Goal: Answer question/provide support

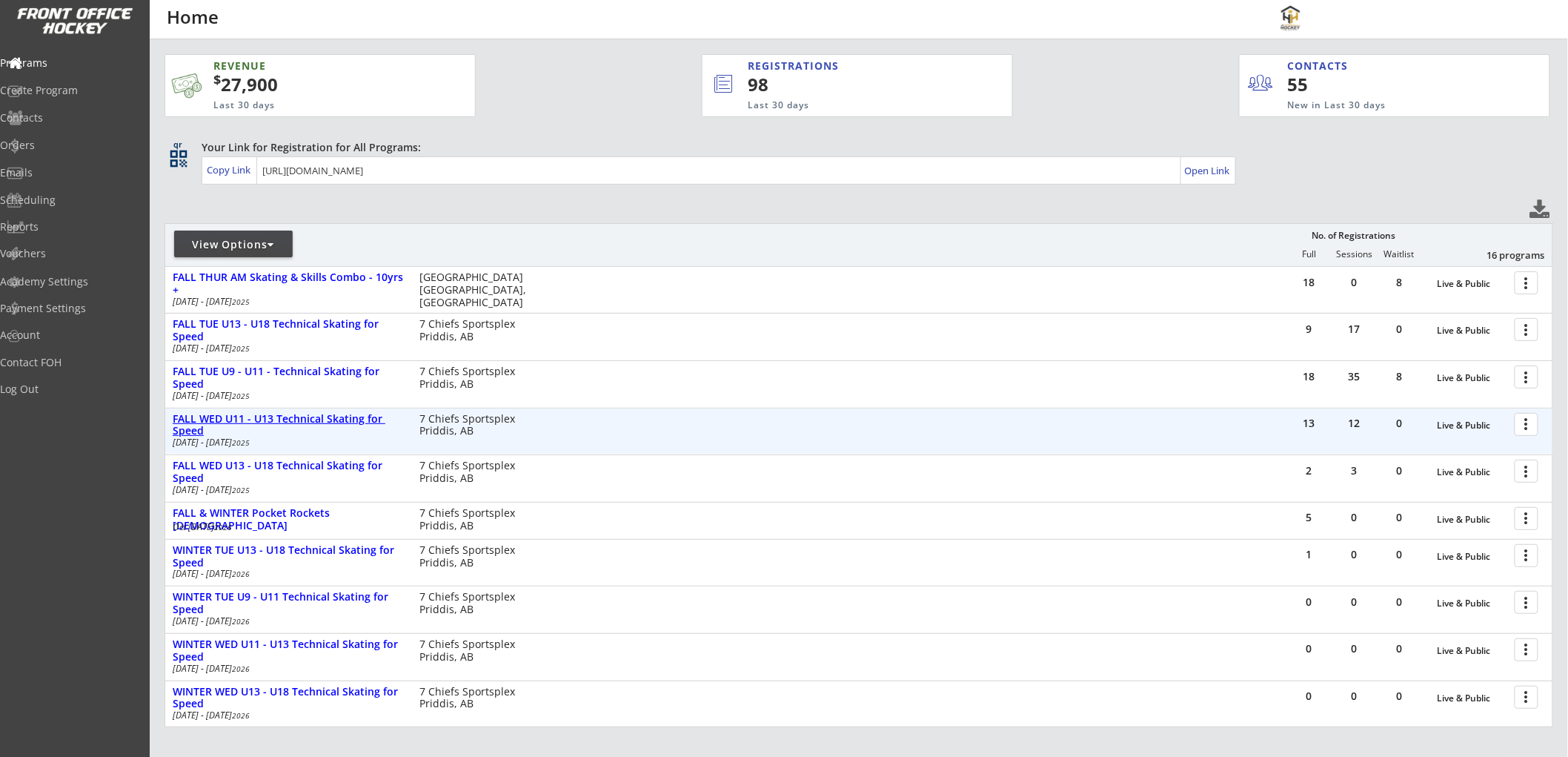
click at [257, 417] on div "FALL WED U11 - U13 Technical Skating for Speed" at bounding box center [288, 425] width 231 height 25
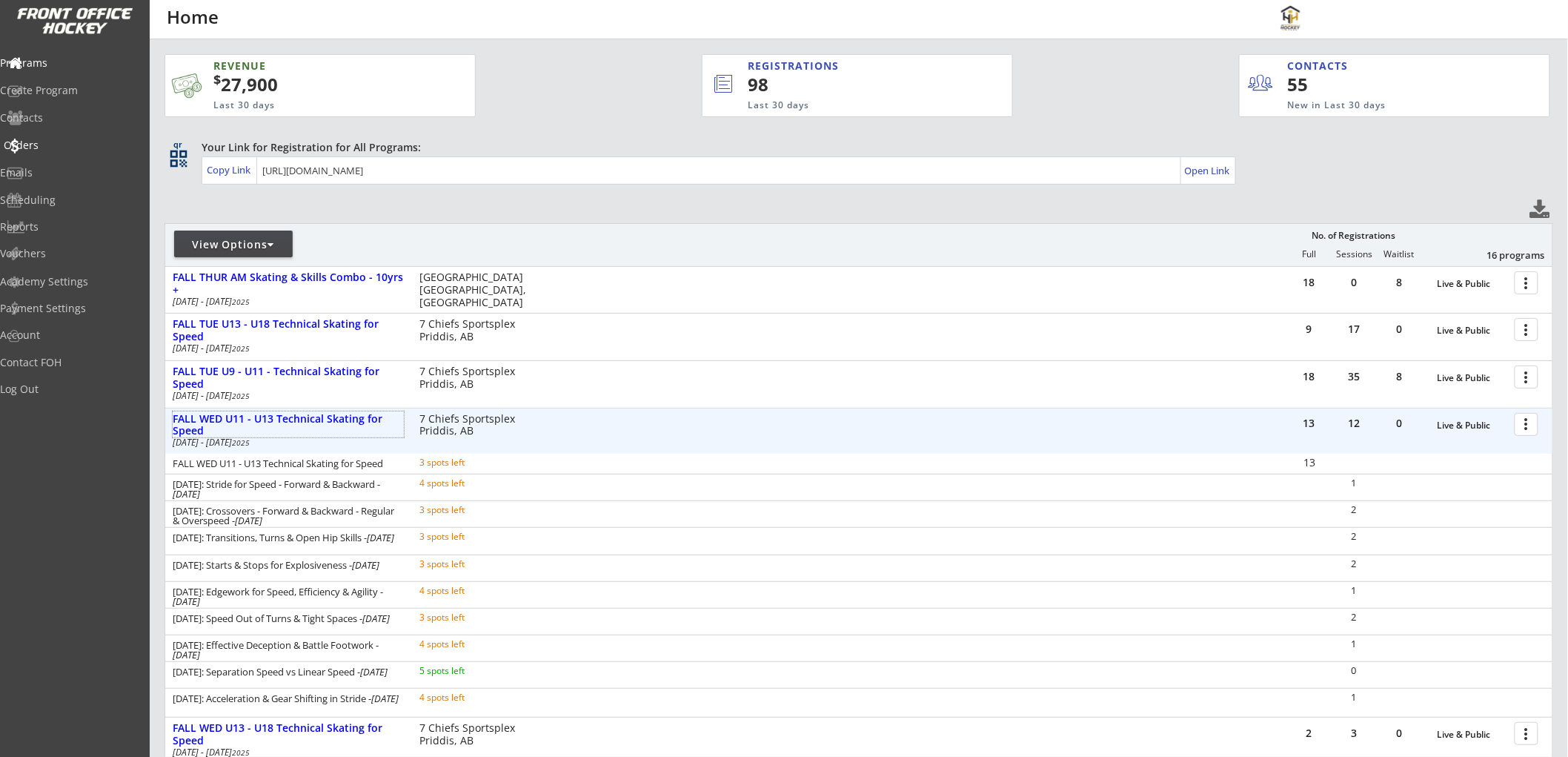
click at [56, 146] on div "Orders" at bounding box center [70, 145] width 133 height 11
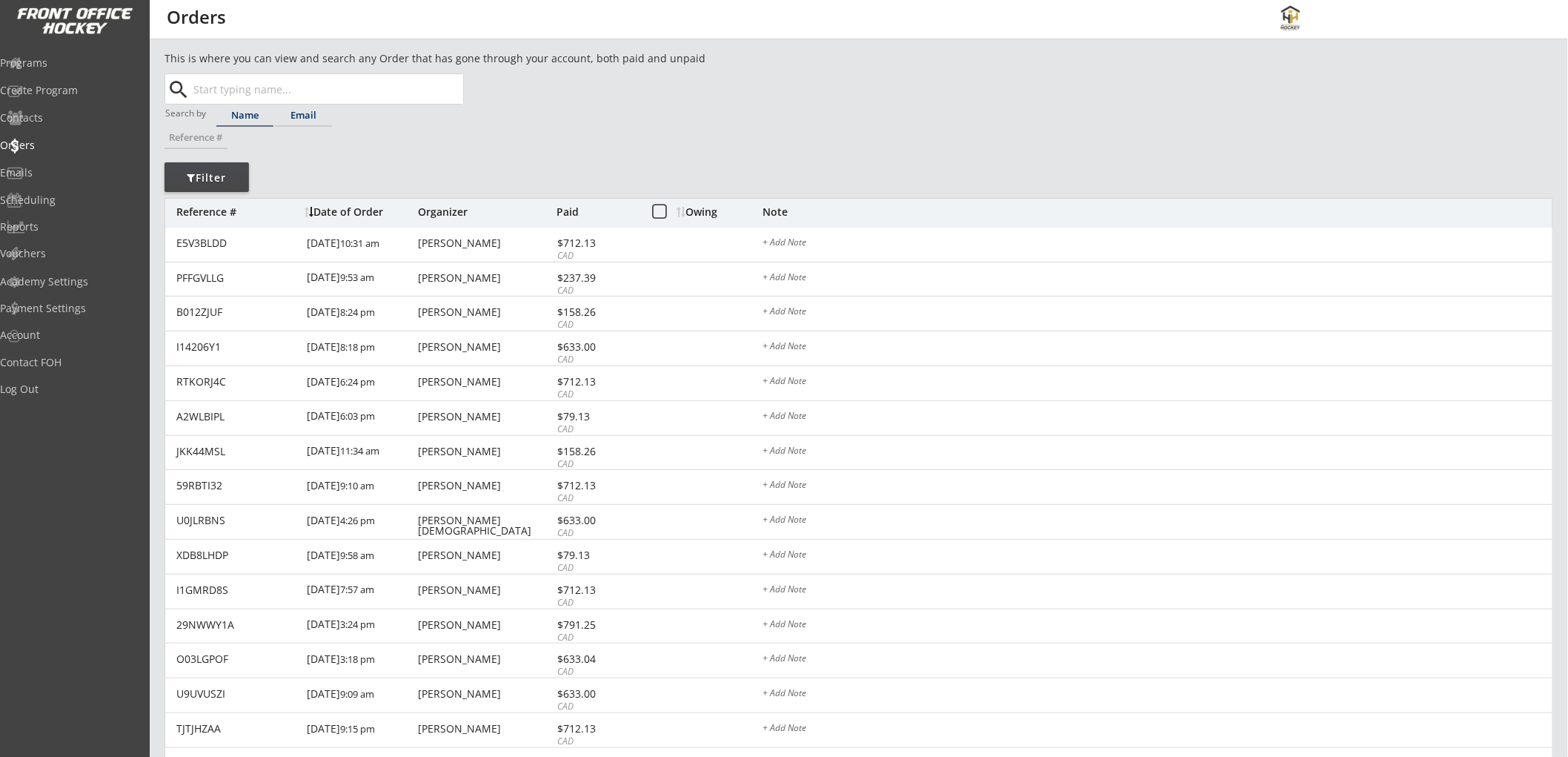
click at [297, 110] on div "Email" at bounding box center [304, 115] width 57 height 10
click at [304, 89] on input "text" at bounding box center [327, 89] width 273 height 29
paste input "[EMAIL_ADDRESS][DOMAIN_NAME]"
click at [300, 122] on strong "[EMAIL_ADDRESS][DOMAIN_NAME]" at bounding box center [295, 118] width 179 height 14
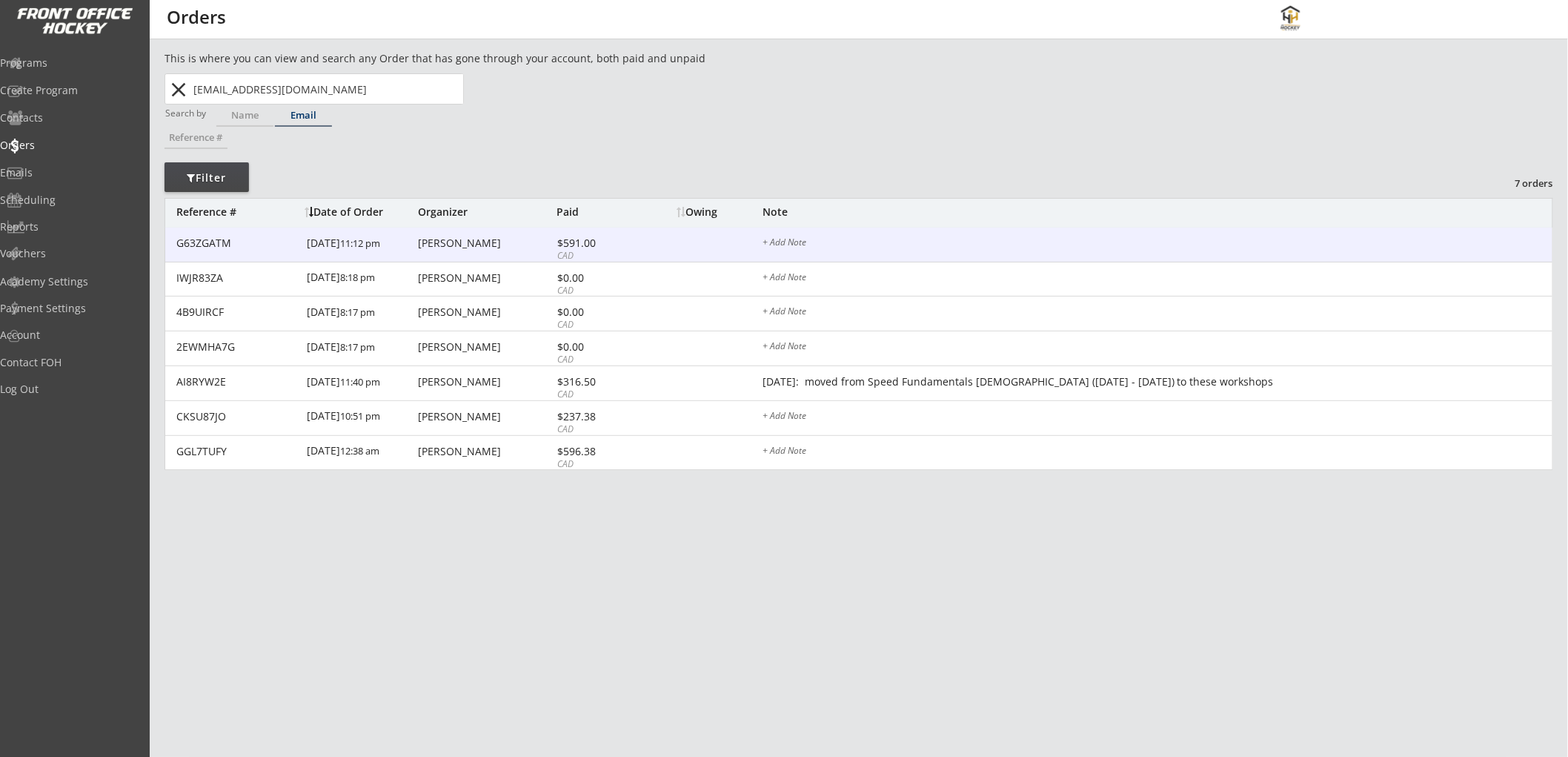
type input "[EMAIL_ADDRESS][DOMAIN_NAME]"
click at [598, 244] on div "$591.00" at bounding box center [596, 243] width 79 height 11
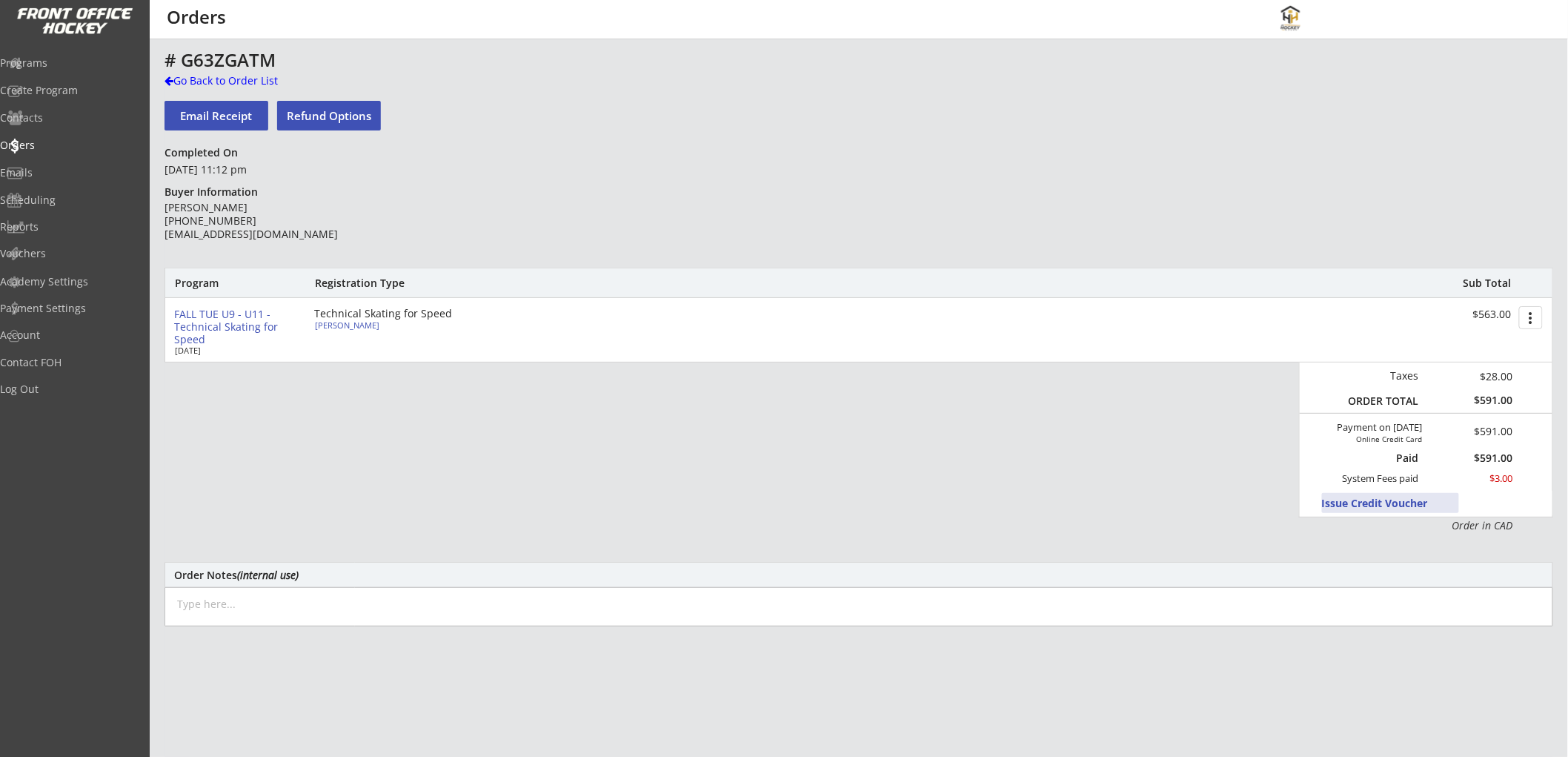
click at [1339, 499] on button "Issue Credit Voucher" at bounding box center [1391, 503] width 137 height 20
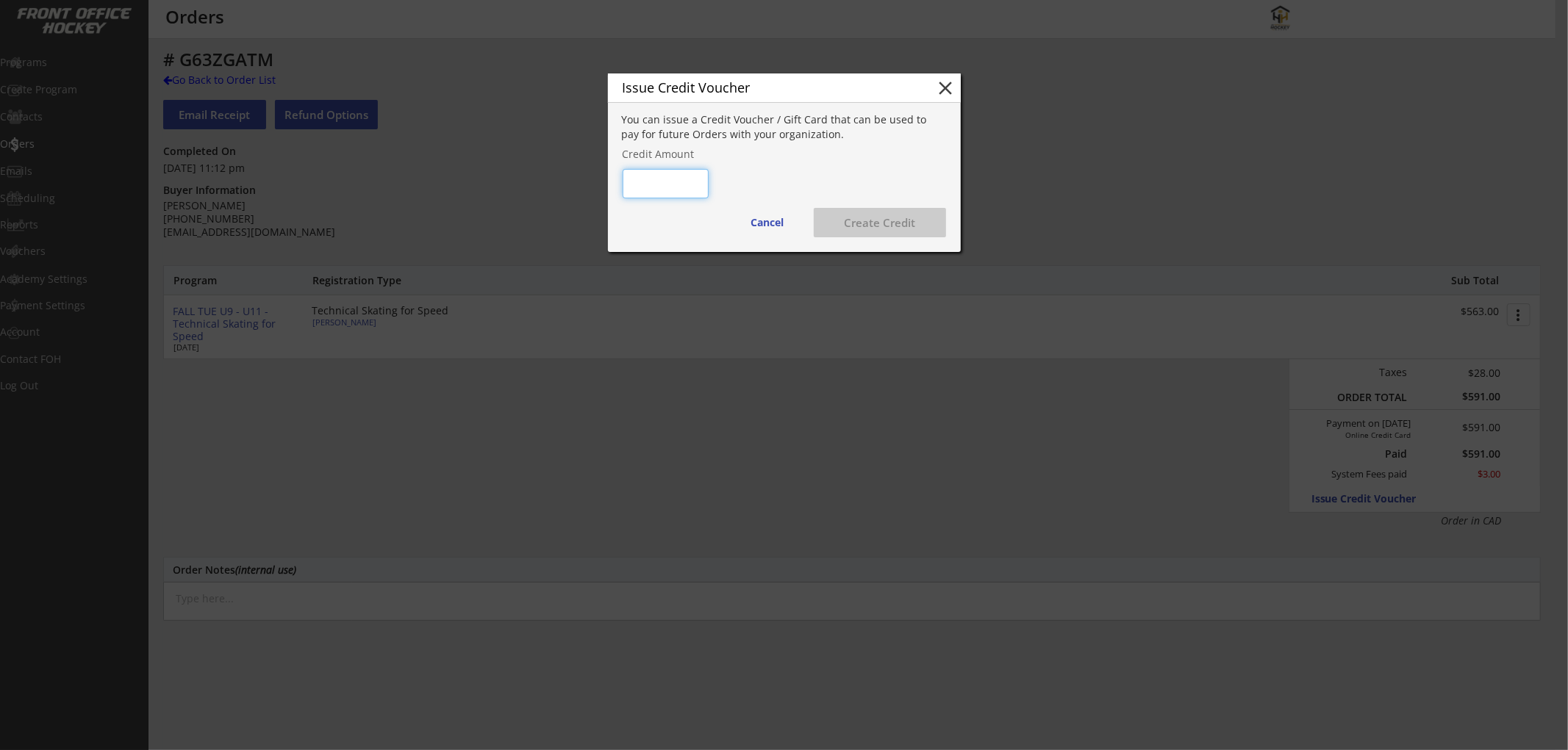
click at [951, 92] on button "close" at bounding box center [946, 87] width 22 height 22
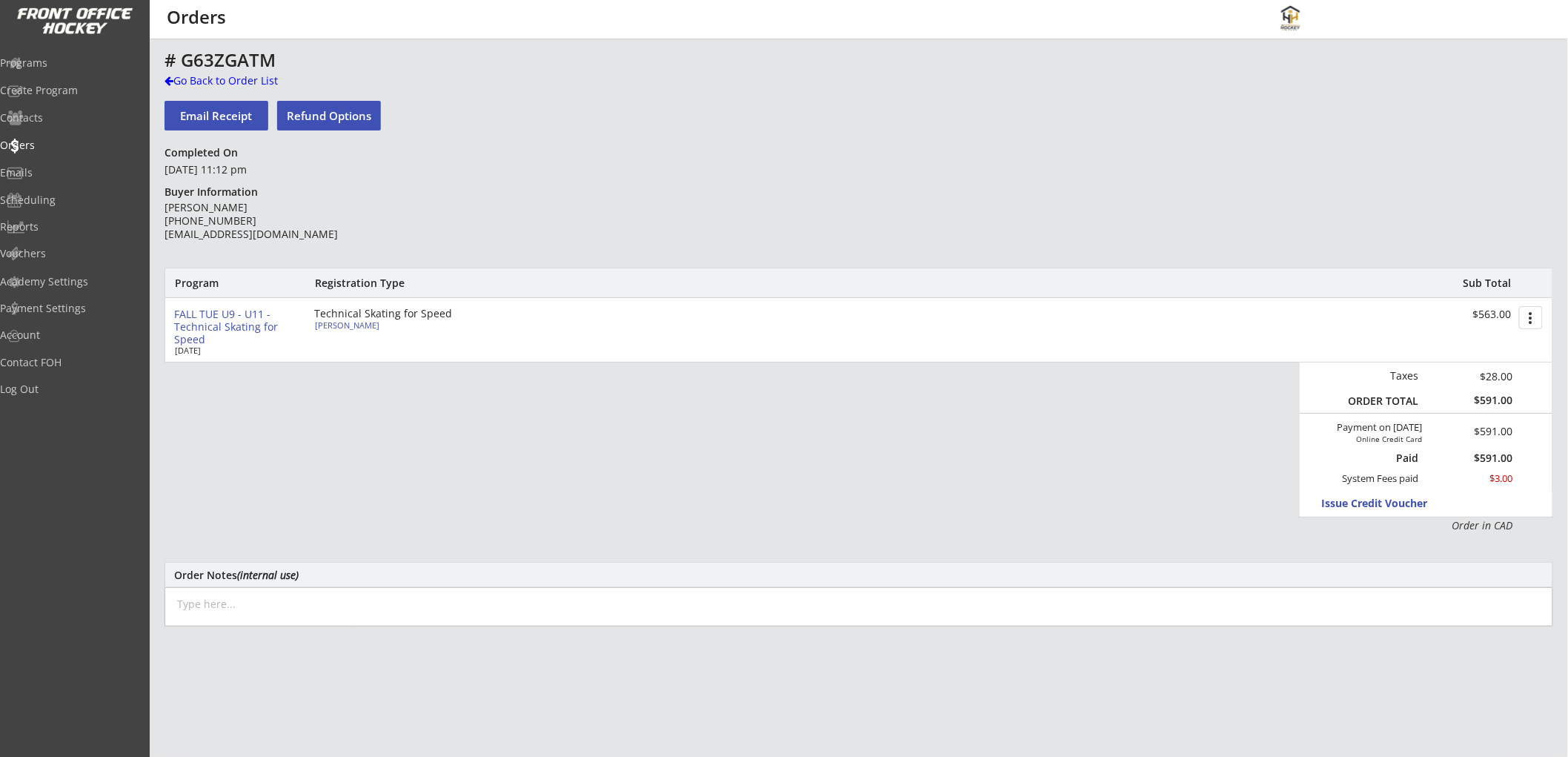
click at [235, 323] on div "FALL TUE U9 - U11 - Technical Skating for Speed" at bounding box center [238, 326] width 128 height 37
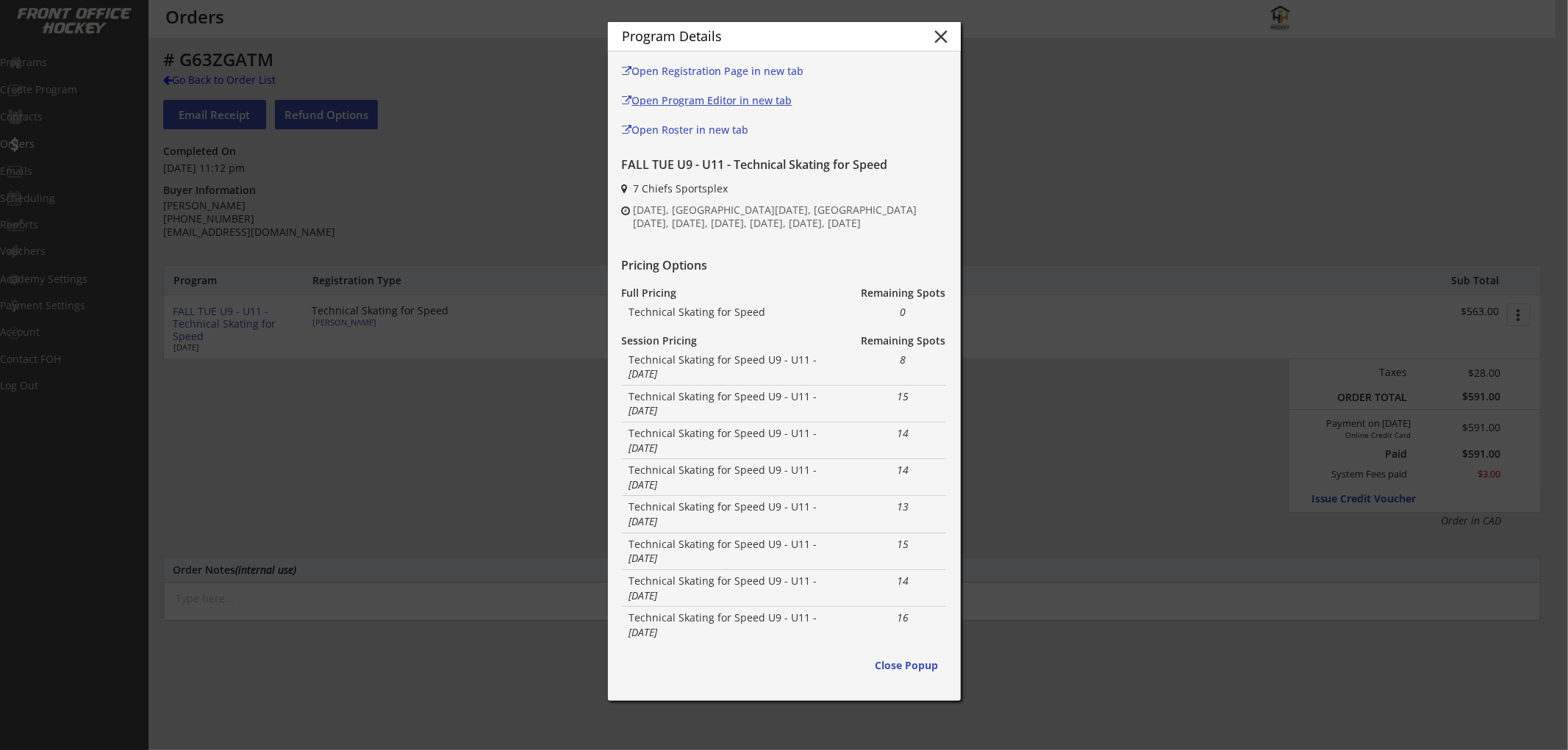
click at [732, 100] on div "Open Program Editor in new tab" at bounding box center [718, 100] width 194 height 11
click at [692, 125] on div "Open Roster in new tab" at bounding box center [718, 130] width 194 height 11
click at [935, 29] on button "close" at bounding box center [941, 36] width 22 height 22
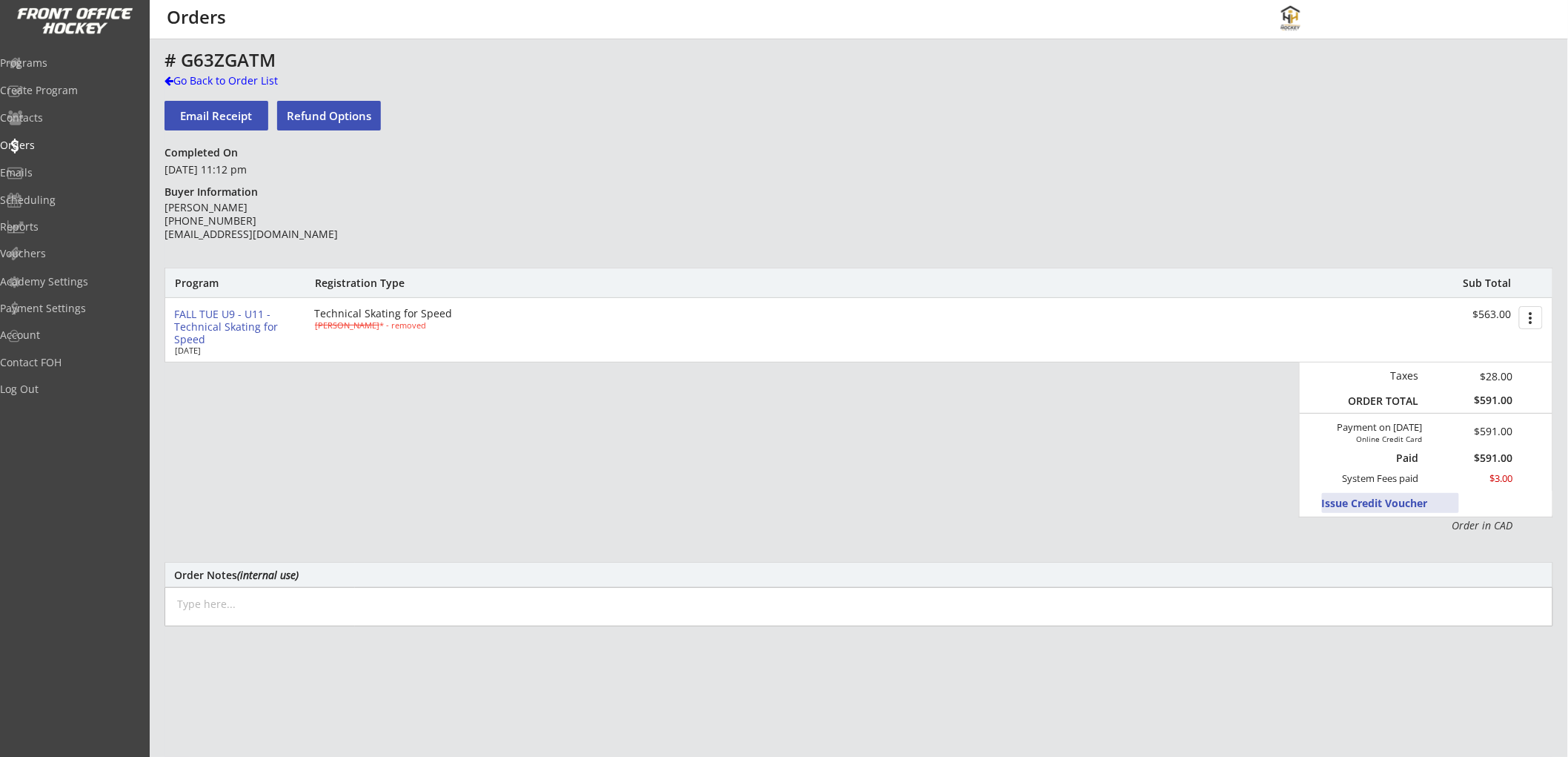
click at [1343, 498] on button "Issue Credit Voucher" at bounding box center [1391, 503] width 137 height 20
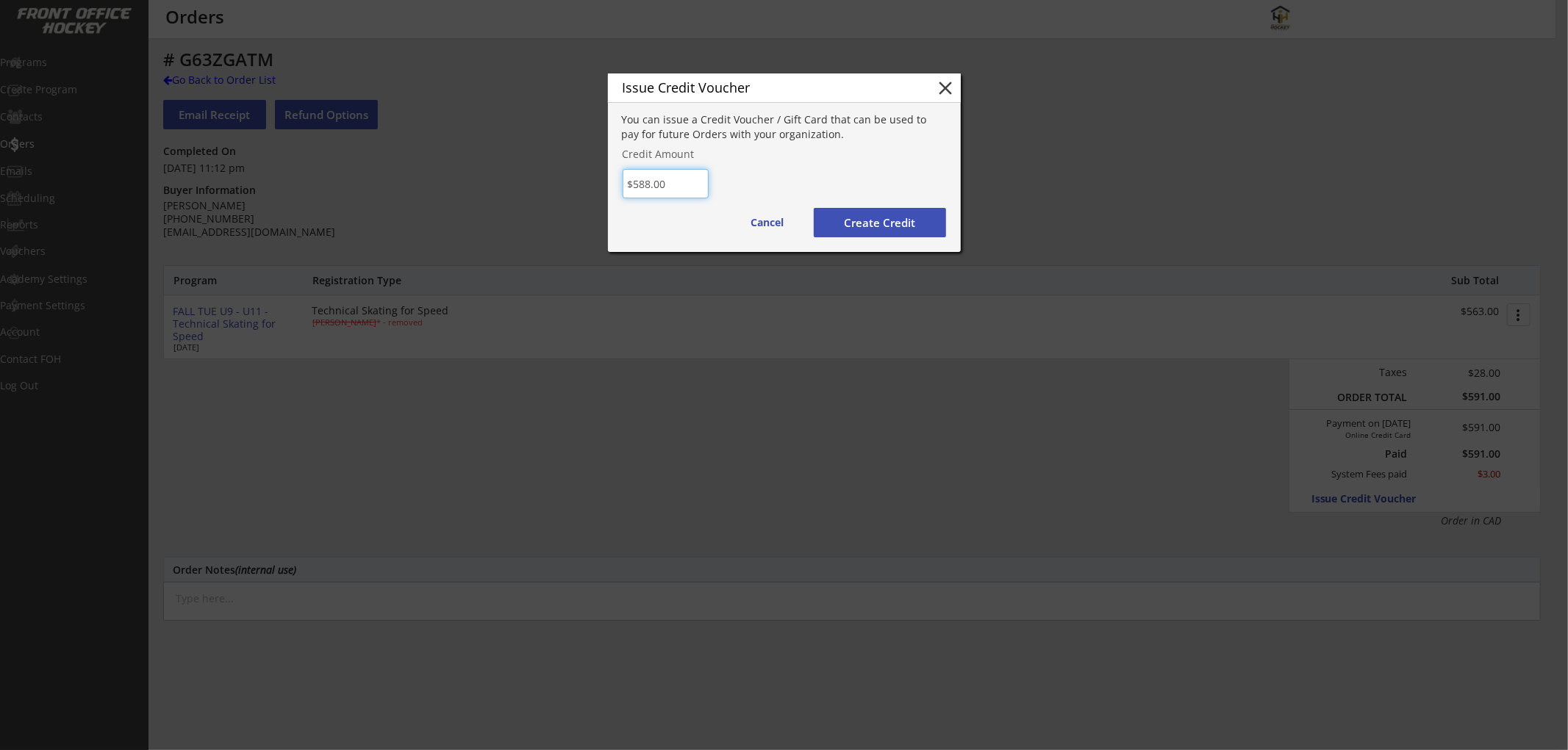
type input "$588.00"
click at [851, 221] on button "Create Credit" at bounding box center [879, 223] width 132 height 29
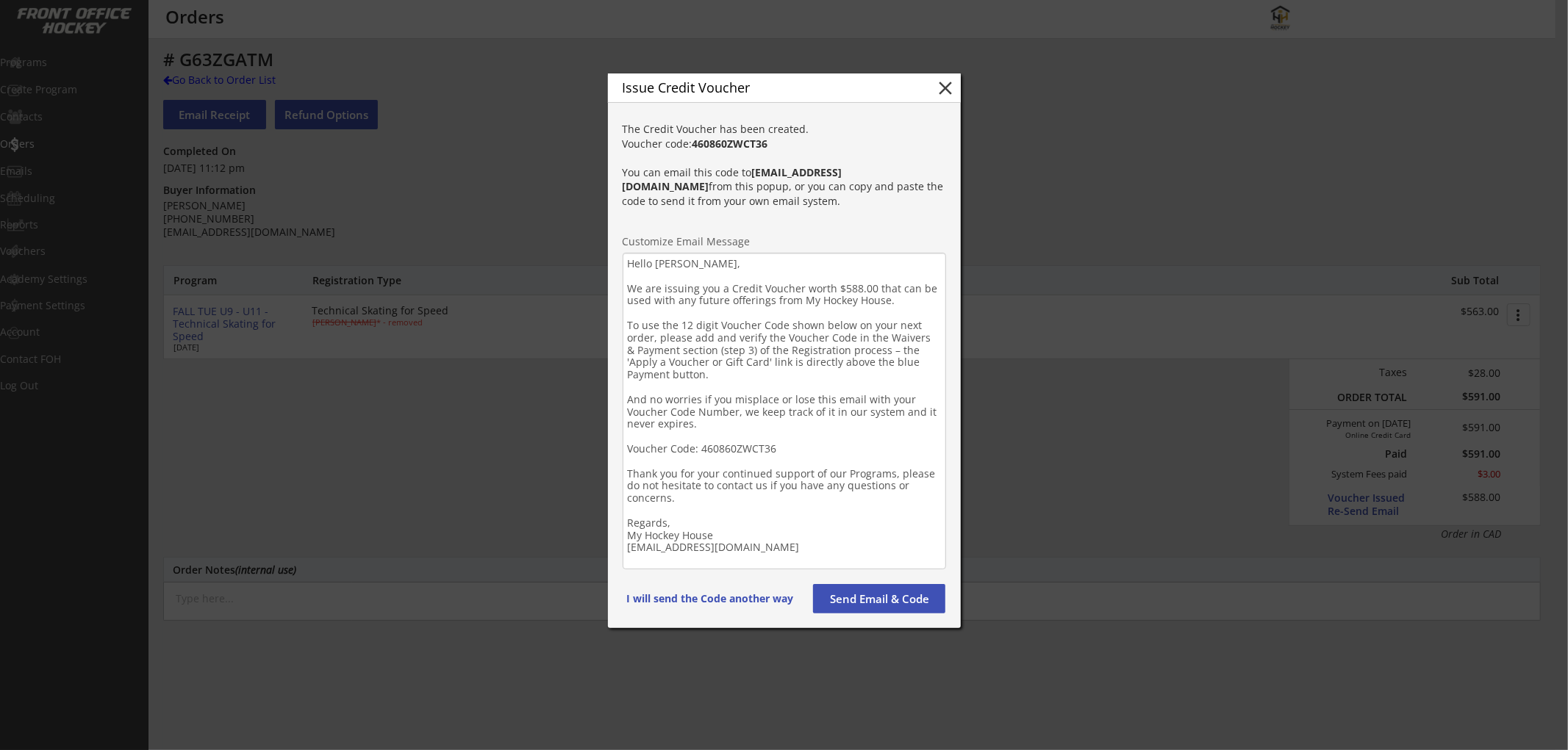
click at [721, 526] on textarea "Hello [PERSON_NAME], We are issuing you a Credit Voucher worth $588.00 that can…" at bounding box center [784, 411] width 323 height 317
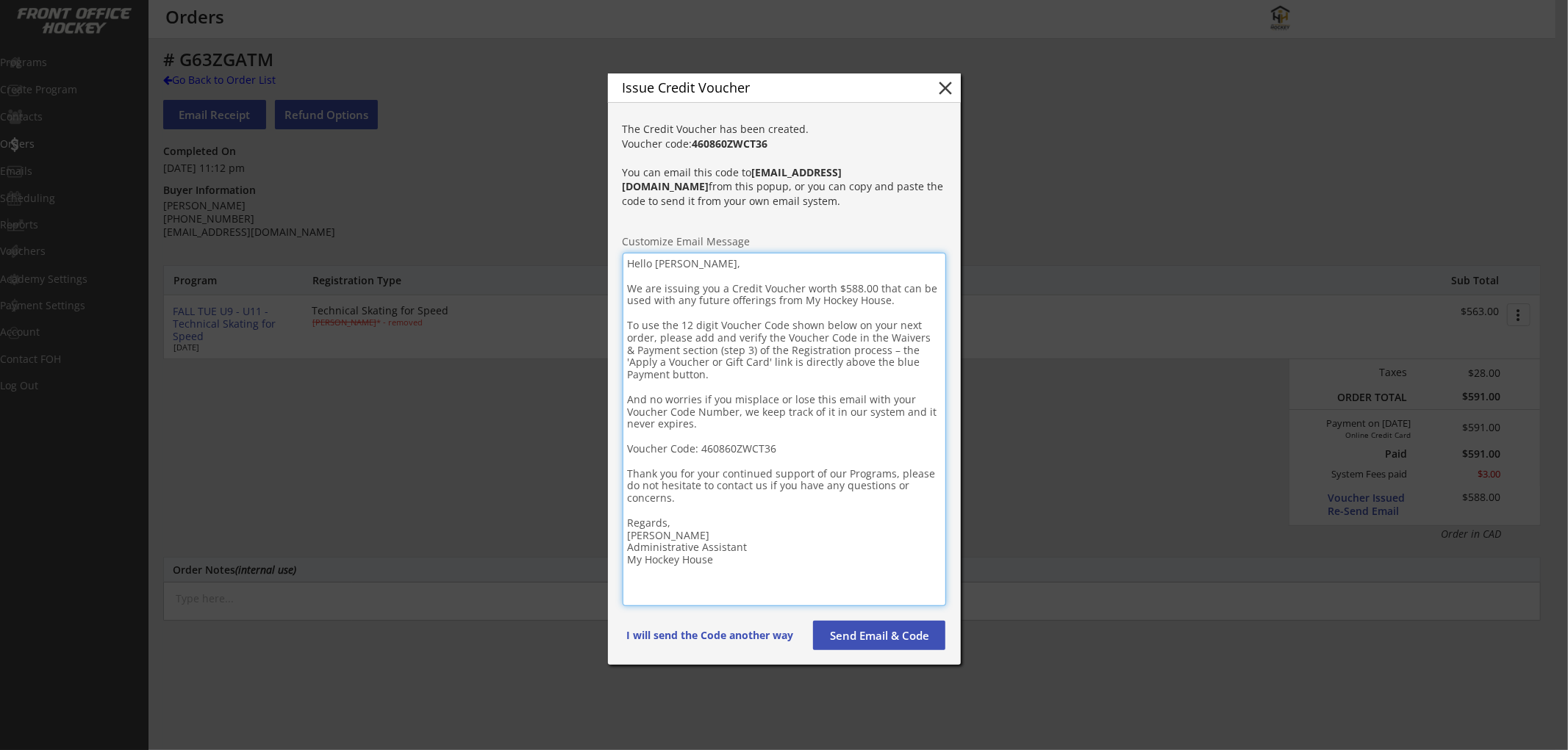
type textarea "Hello [PERSON_NAME], We are issuing you a Credit Voucher worth $588.00 that can…"
click at [865, 628] on button "Send Email & Code" at bounding box center [878, 635] width 132 height 29
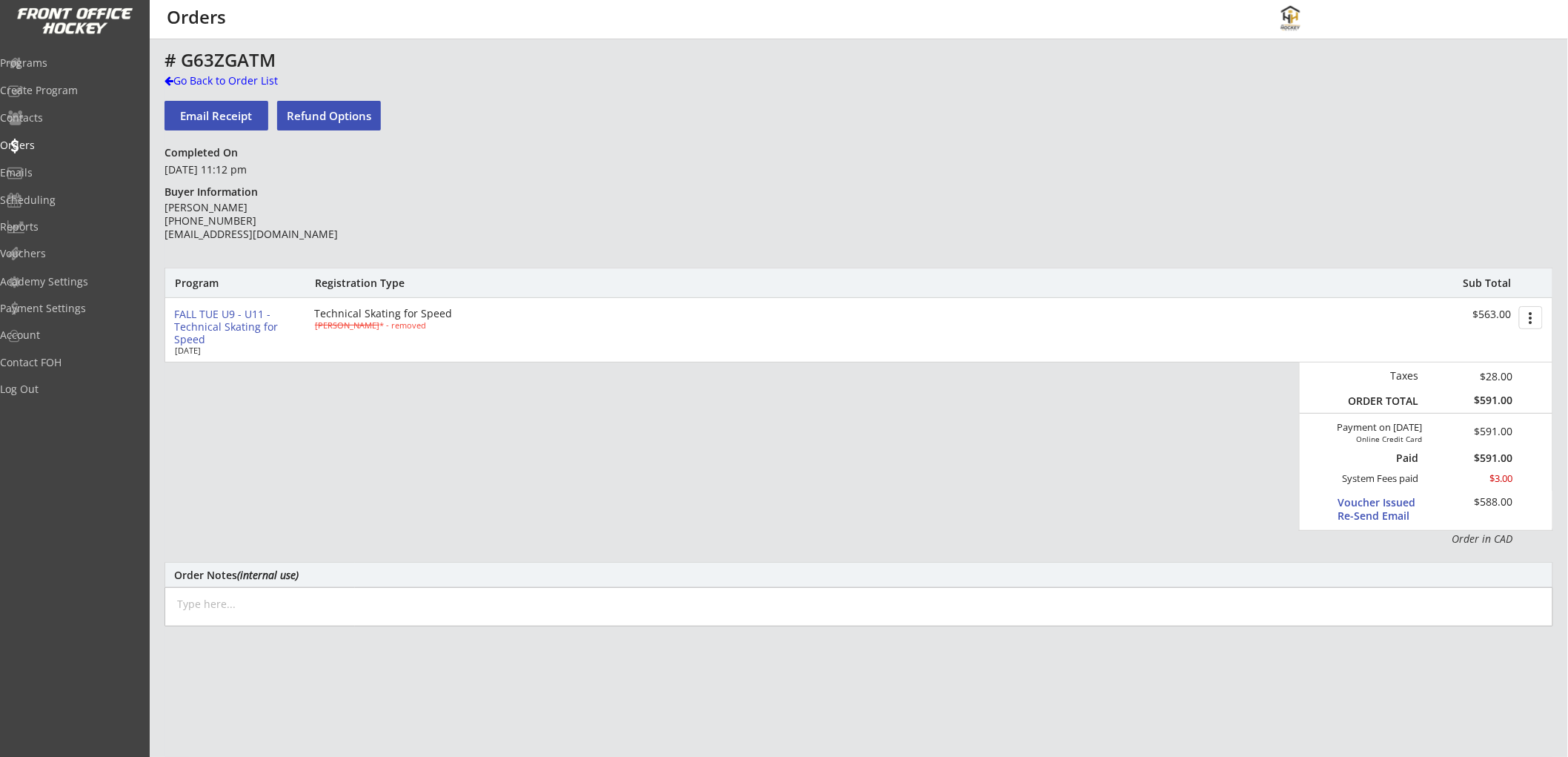
click at [346, 601] on textarea at bounding box center [859, 607] width 1389 height 39
type textarea "[DATE]: Issued credit as [PERSON_NAME]'s team plays at this time; credit is goo…"
click at [343, 474] on div "Program Registration Type Sub Total FALL TUE U9 - U11 - Technical Skating for S…" at bounding box center [859, 406] width 1389 height 279
